Goal: Register for event/course

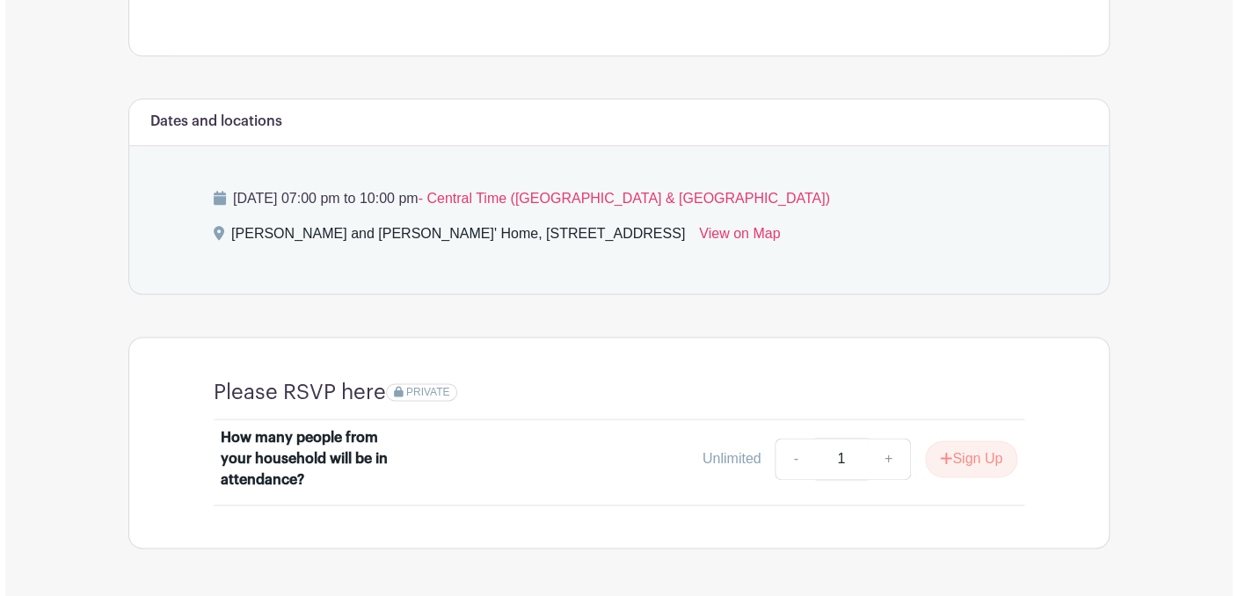
scroll to position [694, 0]
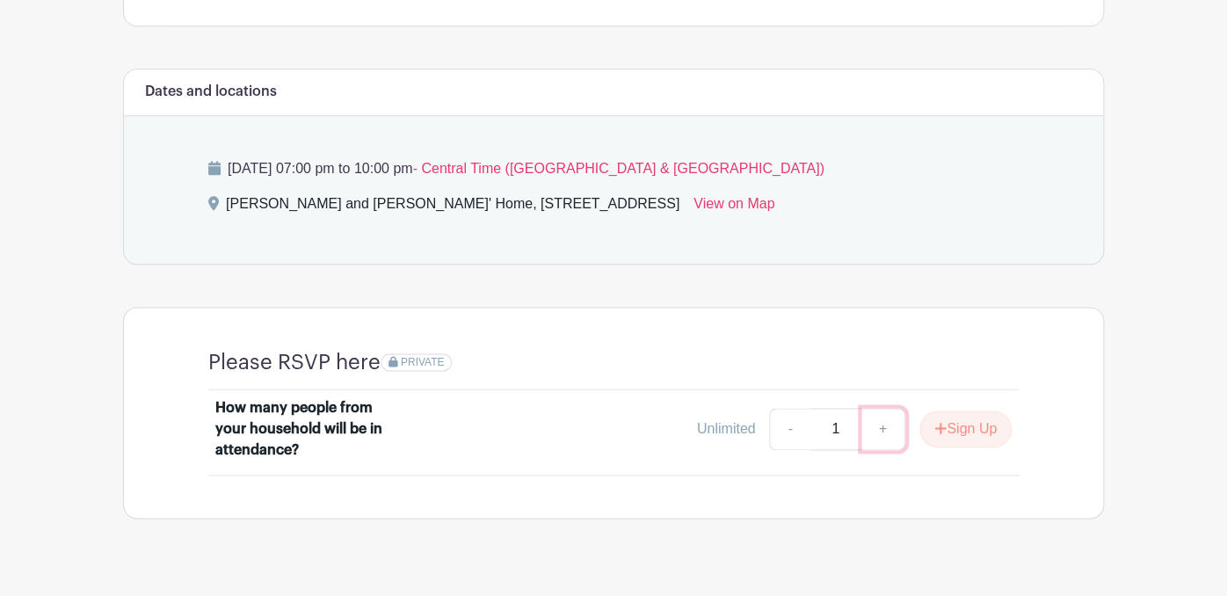
click at [906, 408] on link "+" at bounding box center [884, 429] width 44 height 42
type input "2"
click at [1012, 411] on button "Sign Up" at bounding box center [966, 429] width 92 height 37
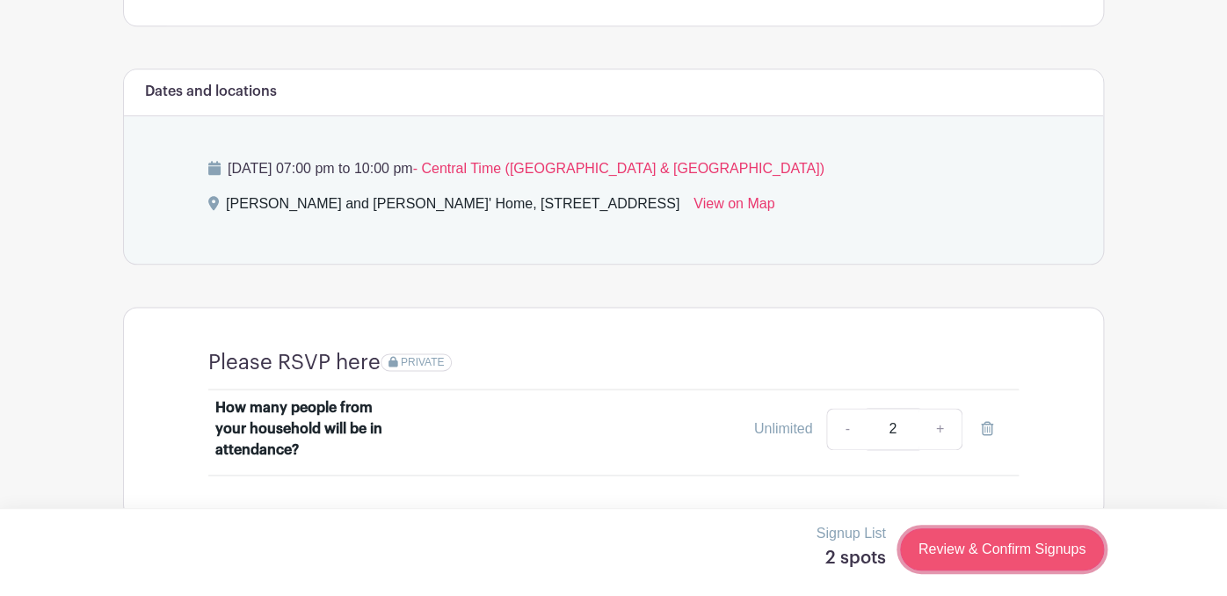
click at [1058, 546] on link "Review & Confirm Signups" at bounding box center [1002, 549] width 204 height 42
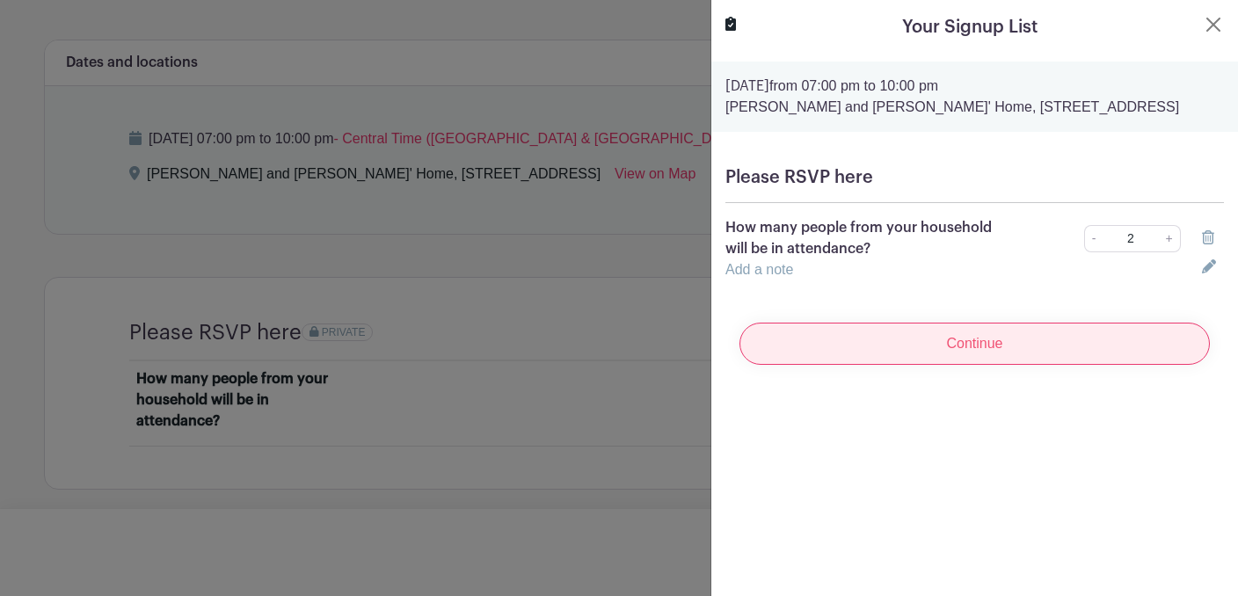
click at [953, 340] on input "Continue" at bounding box center [974, 344] width 470 height 42
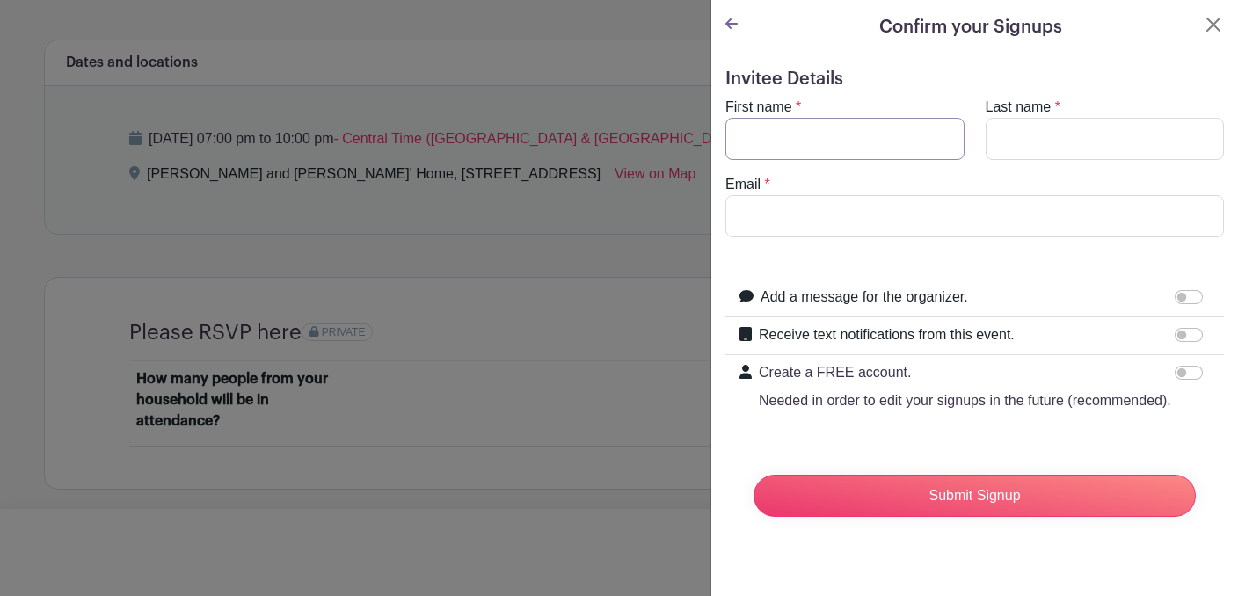
click at [810, 143] on input "First name" at bounding box center [844, 139] width 239 height 42
type input "[PERSON_NAME]"
type input "Strand"
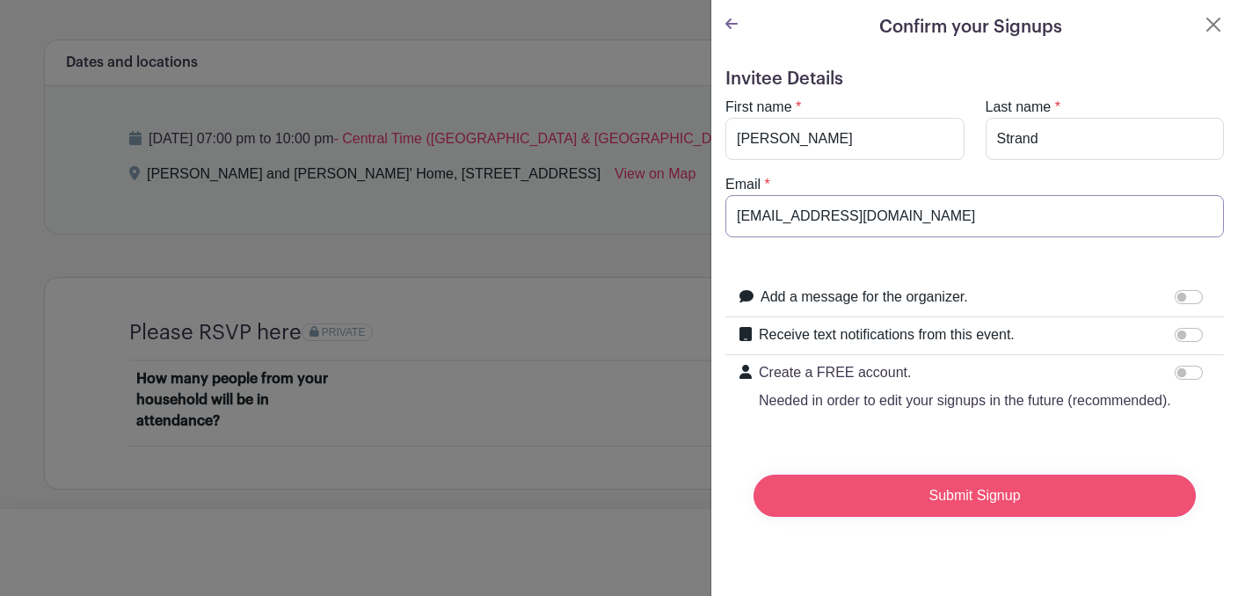
type input "[EMAIL_ADDRESS][DOMAIN_NAME]"
click at [925, 509] on input "Submit Signup" at bounding box center [975, 496] width 442 height 42
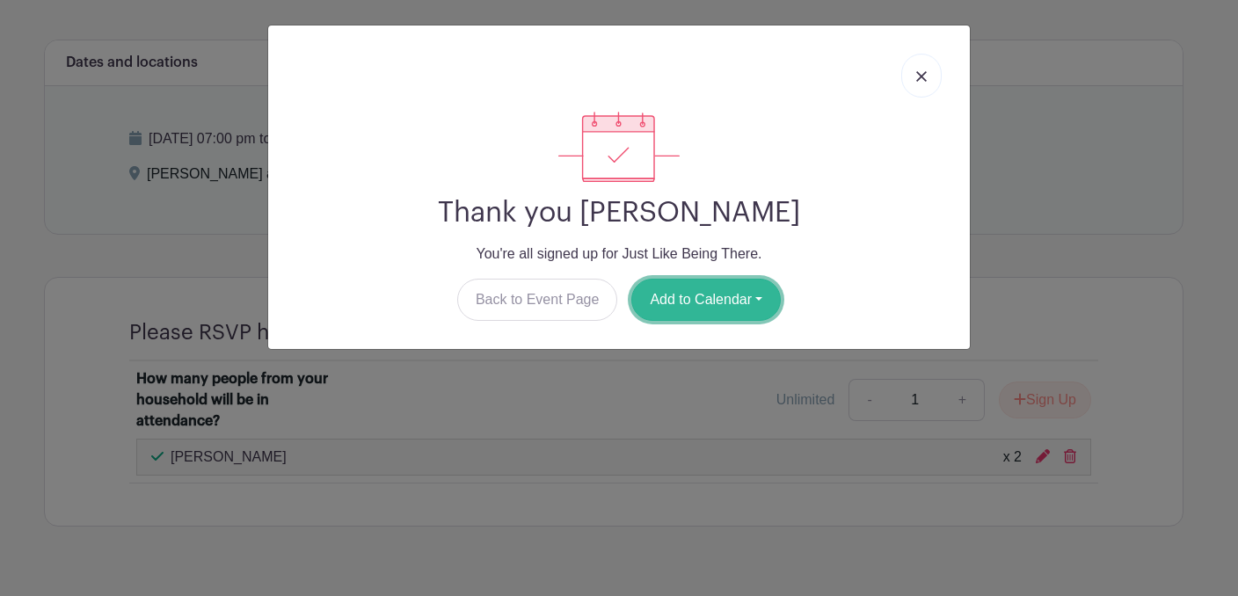
click at [673, 295] on button "Add to Calendar" at bounding box center [705, 300] width 149 height 42
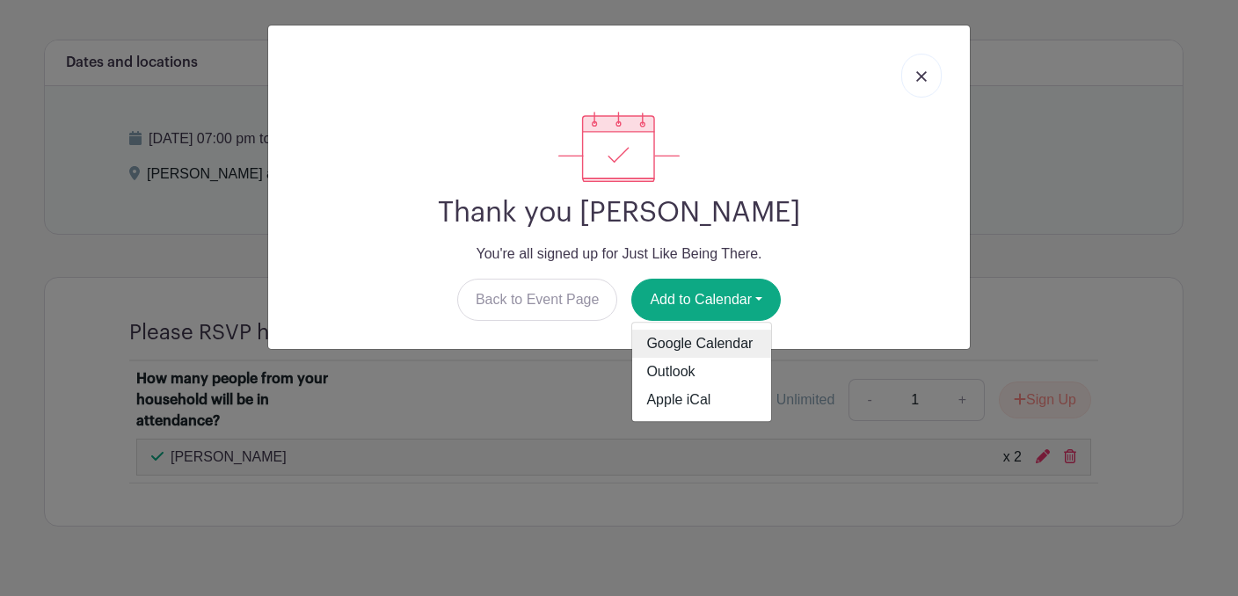
click at [672, 343] on link "Google Calendar" at bounding box center [701, 345] width 139 height 28
